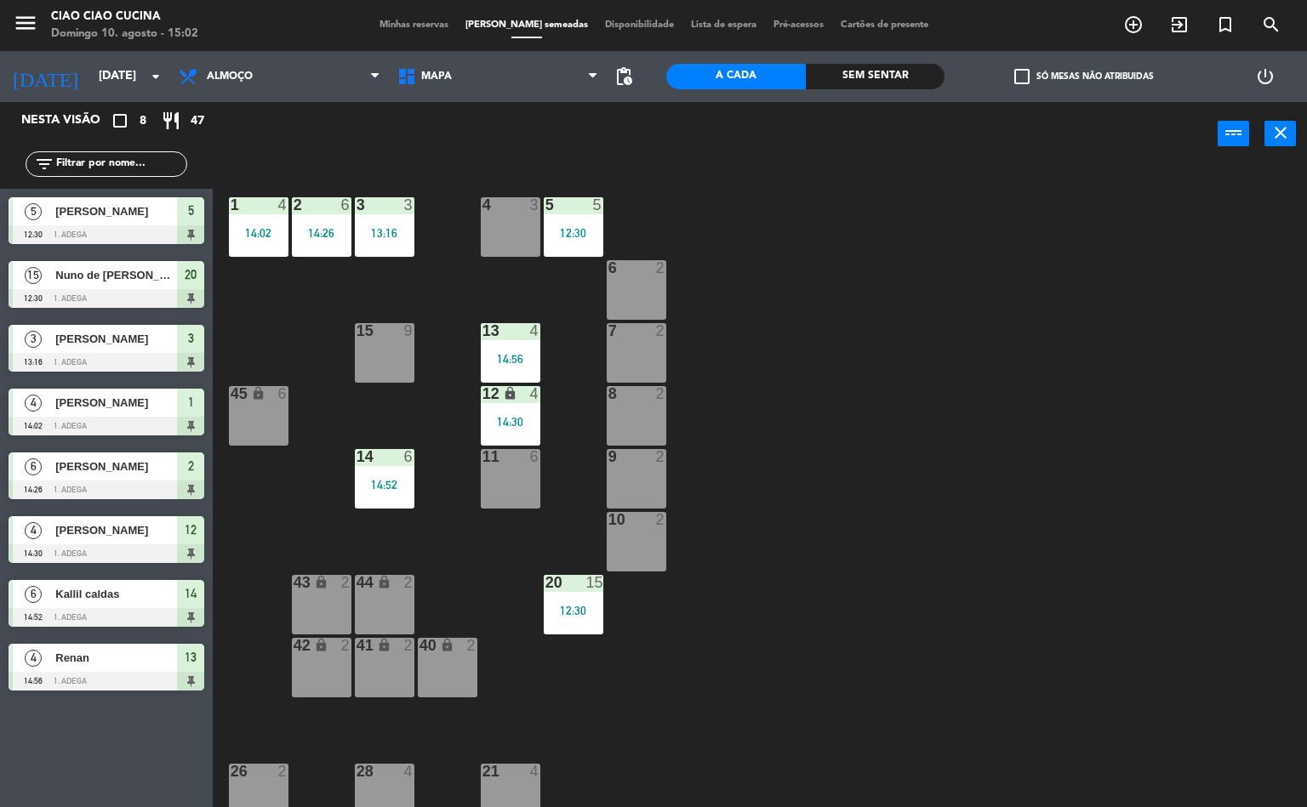
click at [587, 605] on div "12:30" at bounding box center [574, 611] width 60 height 12
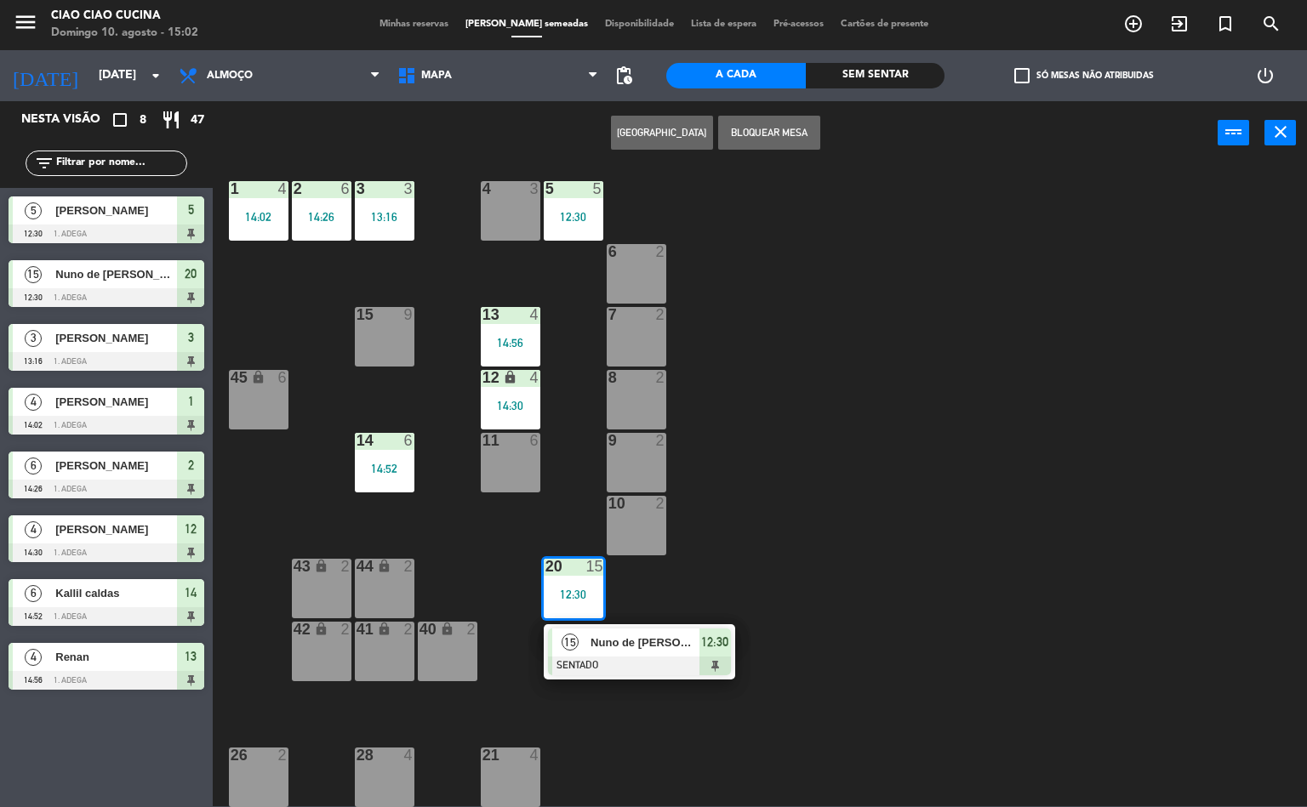
click at [662, 641] on span "Nuno de [PERSON_NAME]" at bounding box center [644, 643] width 109 height 18
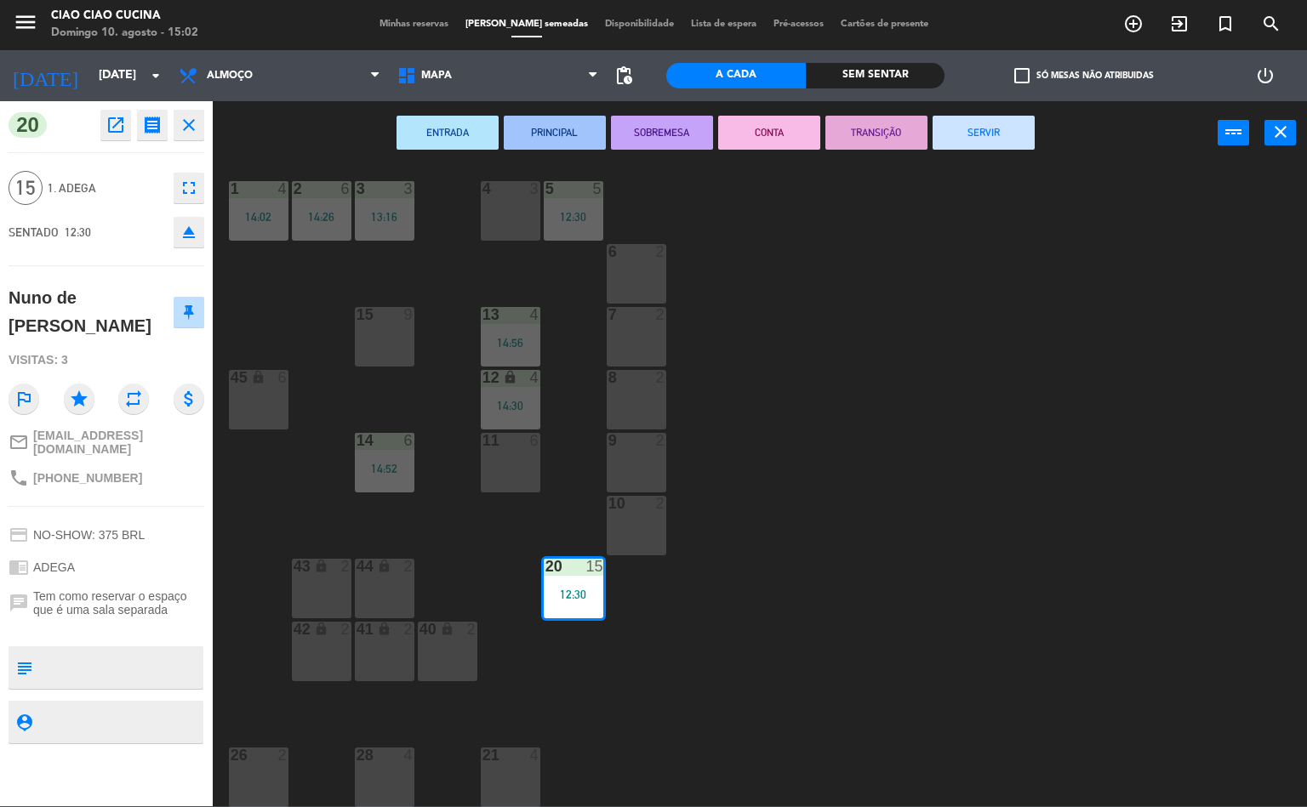
click at [1095, 496] on div "1 4 14:02 2 6 14:26 3 3 13:16 5 5 12:30 4 3 6 2 13 4 14:56 7 2 15 9 12 lock 4 1…" at bounding box center [765, 486] width 1081 height 641
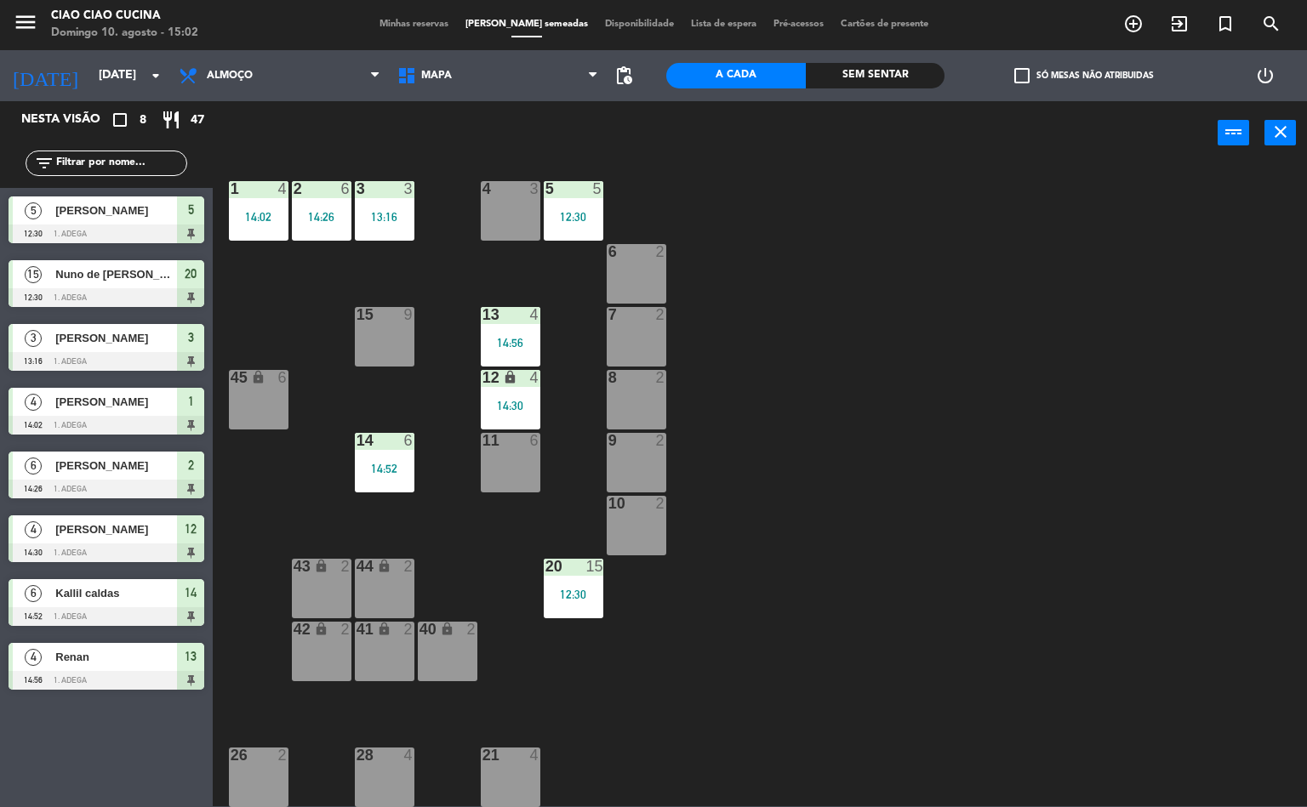
scroll to position [0, 0]
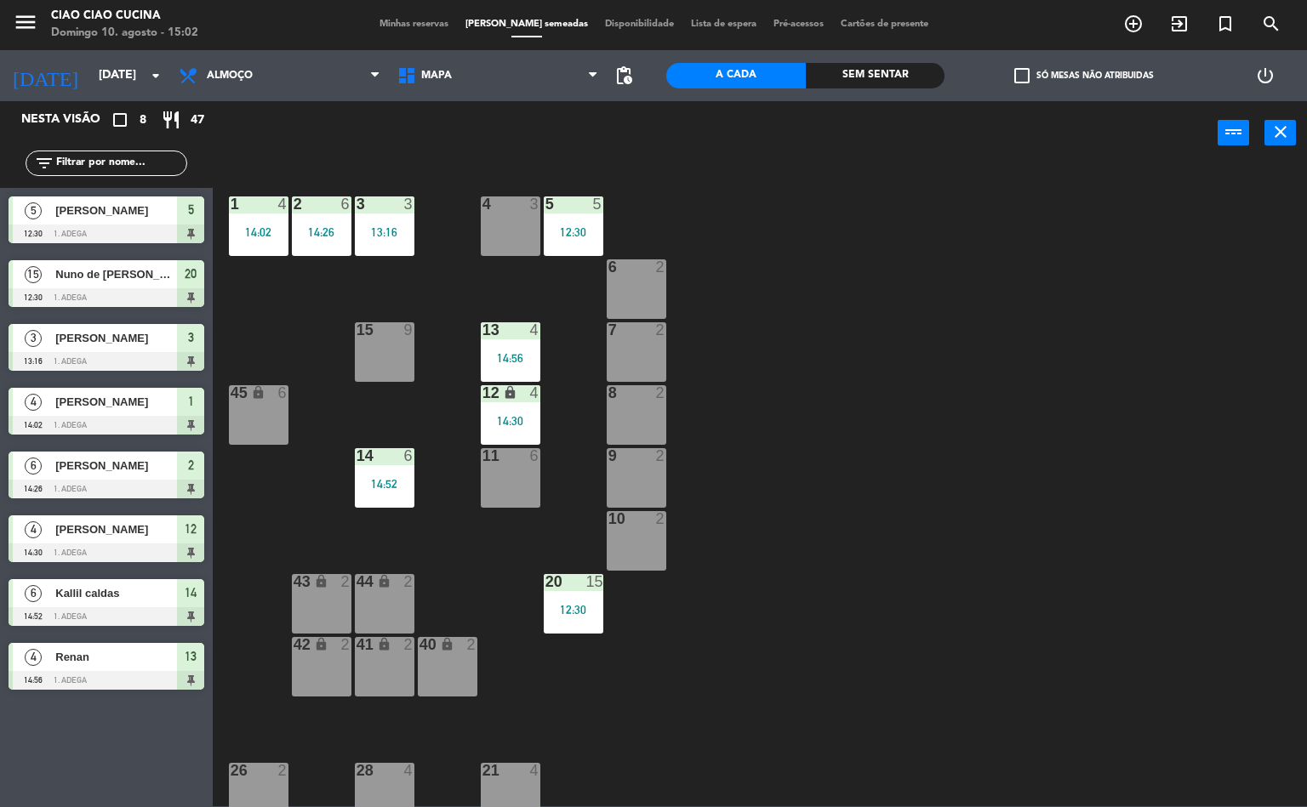
click at [396, 483] on div "14:52" at bounding box center [385, 484] width 60 height 12
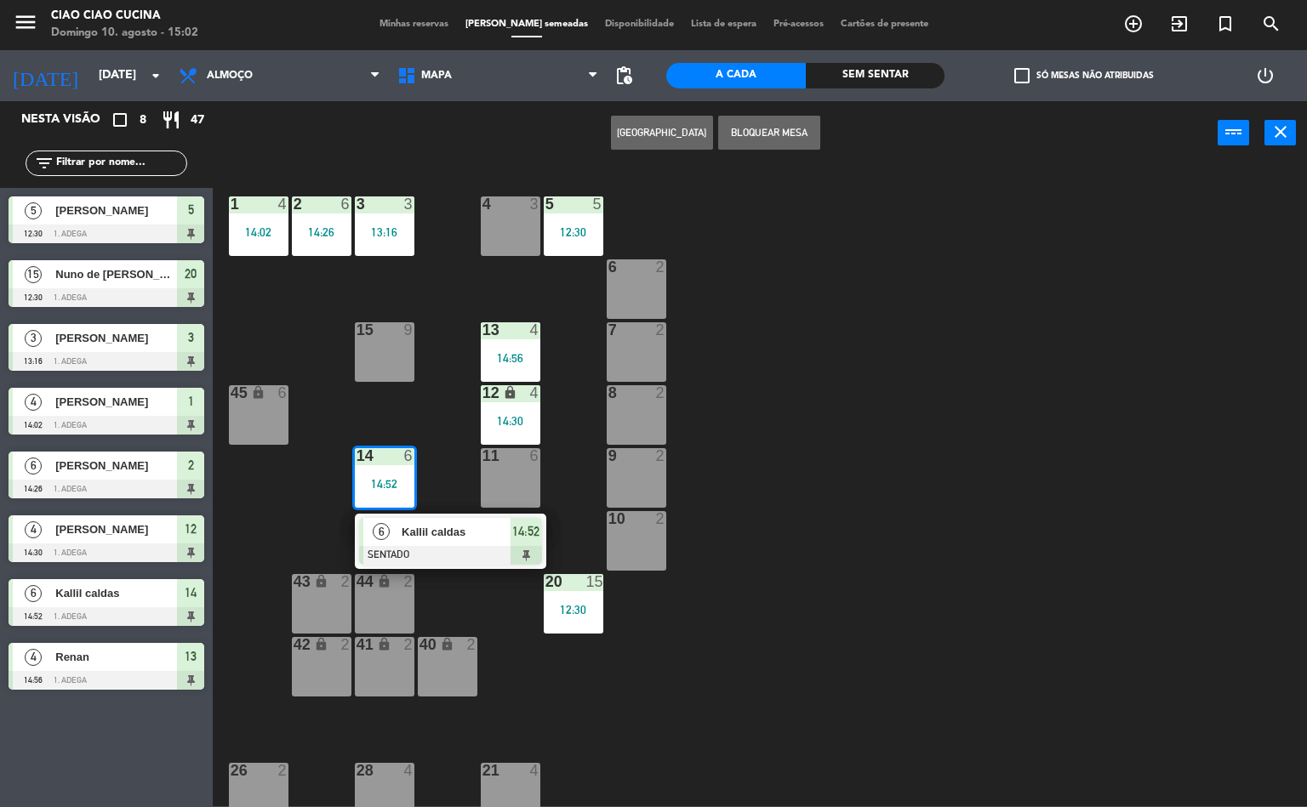
click at [447, 539] on span "Kallil caldas" at bounding box center [456, 532] width 109 height 18
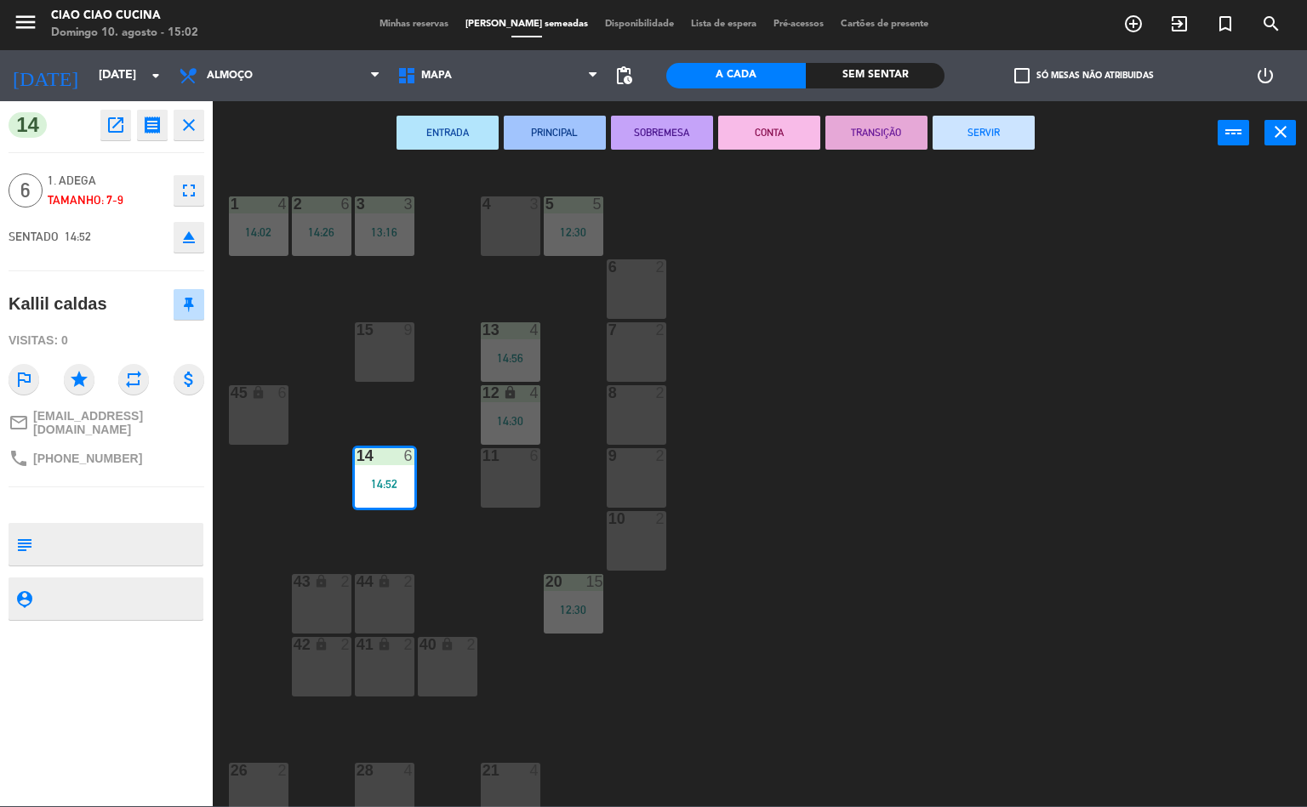
click at [741, 661] on div "1 4 14:02 2 6 14:26 3 3 13:16 5 5 12:30 4 3 6 2 13 4 14:56 7 2 15 9 12 lock 4 1…" at bounding box center [765, 486] width 1081 height 641
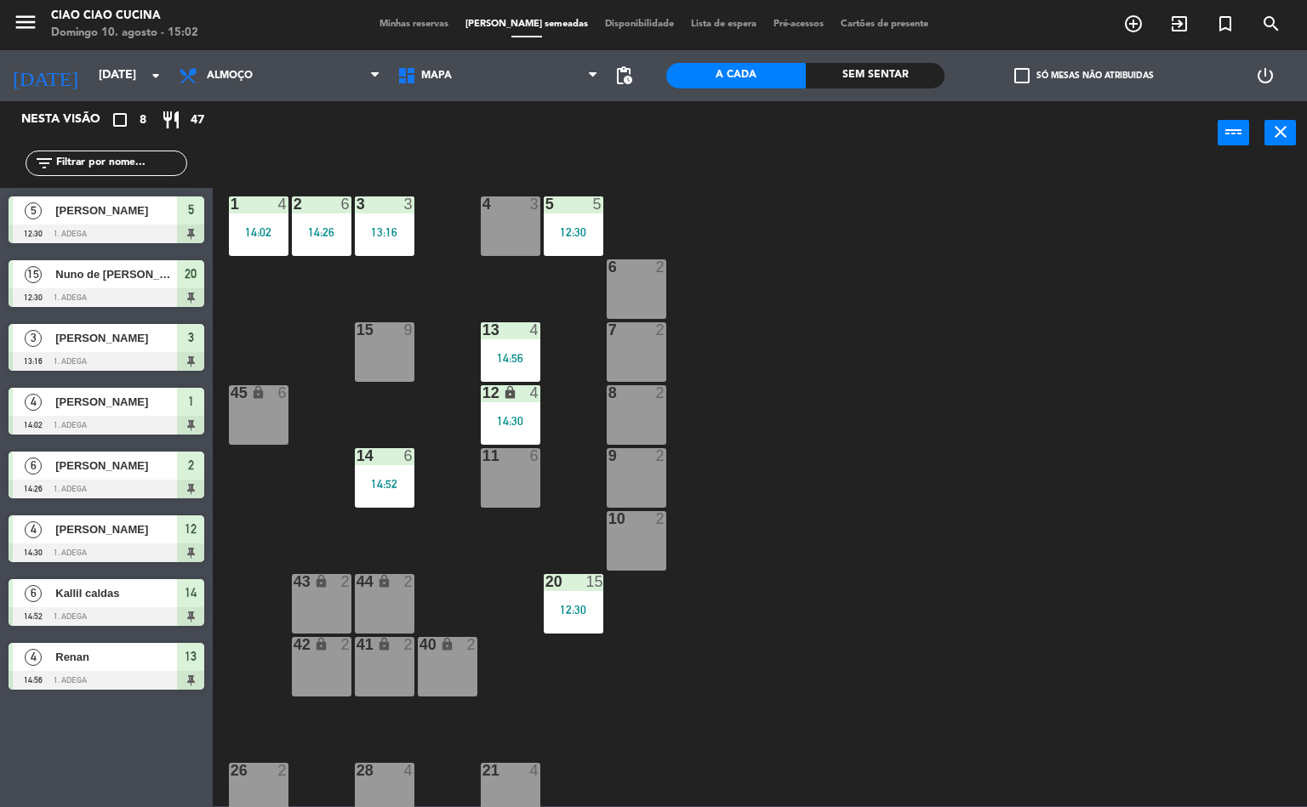
click at [855, 598] on div "1 4 14:02 2 6 14:26 3 3 13:16 5 5 12:30 4 3 6 2 13 4 14:56 7 2 15 9 12 lock 4 1…" at bounding box center [765, 486] width 1081 height 641
click at [835, 580] on div "1 4 14:02 2 6 14:26 3 3 13:16 5 5 12:30 4 3 6 2 13 4 14:56 7 2 15 9 12 lock 4 1…" at bounding box center [765, 486] width 1081 height 641
click at [835, 542] on div "1 4 14:02 2 6 14:26 3 3 13:16 5 5 12:30 4 3 6 2 13 4 14:56 7 2 15 9 12 lock 4 1…" at bounding box center [765, 486] width 1081 height 641
click at [848, 531] on div "1 4 14:02 2 6 14:26 3 3 13:16 5 5 12:30 4 3 6 2 13 4 14:56 7 2 15 9 12 lock 4 1…" at bounding box center [765, 486] width 1081 height 641
click at [838, 529] on div "1 4 14:02 2 6 14:26 3 3 13:16 5 5 12:30 4 3 6 2 13 4 14:56 7 2 15 9 12 lock 4 1…" at bounding box center [765, 486] width 1081 height 641
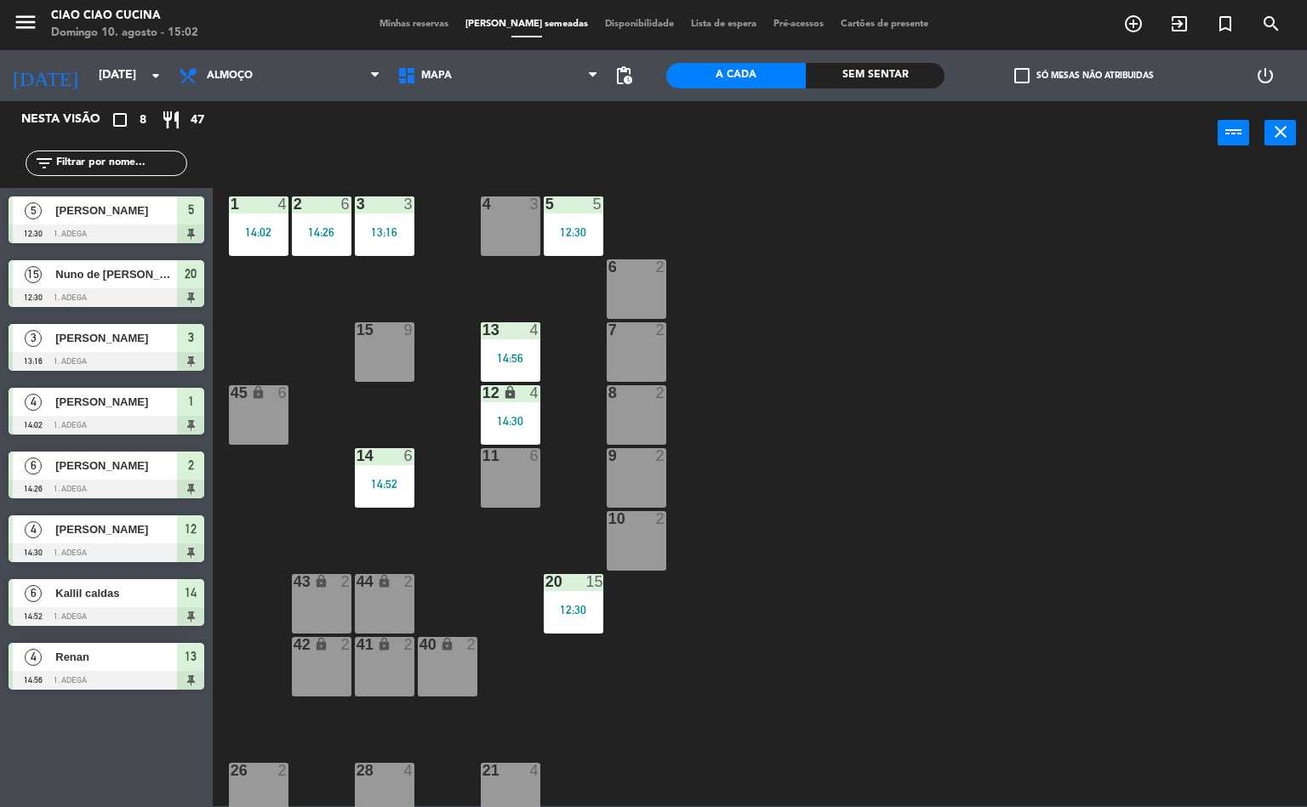
click at [886, 516] on div "1 4 14:02 2 6 14:26 3 3 13:16 5 5 12:30 4 3 6 2 13 4 14:56 7 2 15 9 12 lock 4 1…" at bounding box center [765, 486] width 1081 height 641
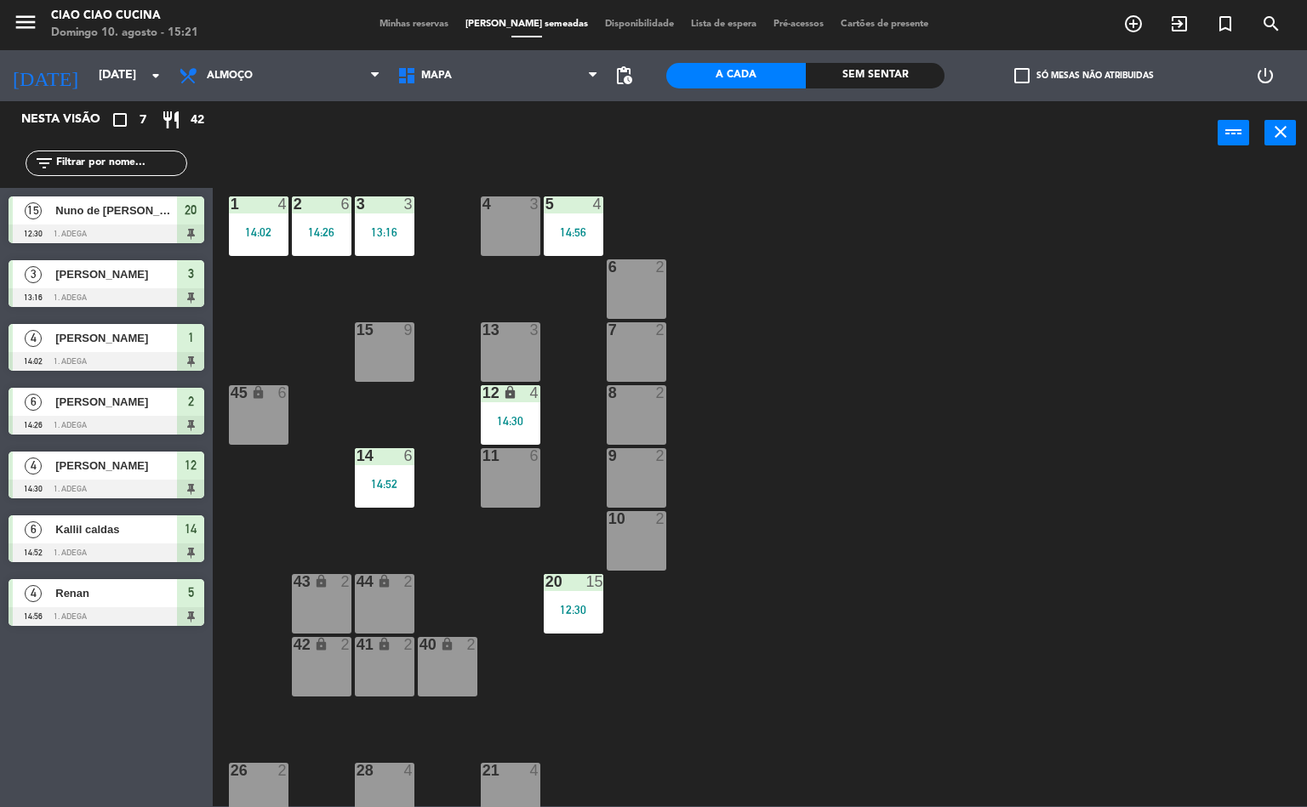
click at [848, 592] on div "1 4 14:02 2 6 14:26 3 3 13:16 5 4 14:56 4 3 6 2 13 3 7 2 15 9 12 lock 4 14:30 8…" at bounding box center [765, 486] width 1081 height 641
click at [781, 633] on div "1 4 14:02 2 6 14:26 3 3 13:16 5 4 14:56 4 3 6 2 13 3 7 2 15 9 12 lock 4 14:30 8…" at bounding box center [765, 486] width 1081 height 641
